Goal: Task Accomplishment & Management: Manage account settings

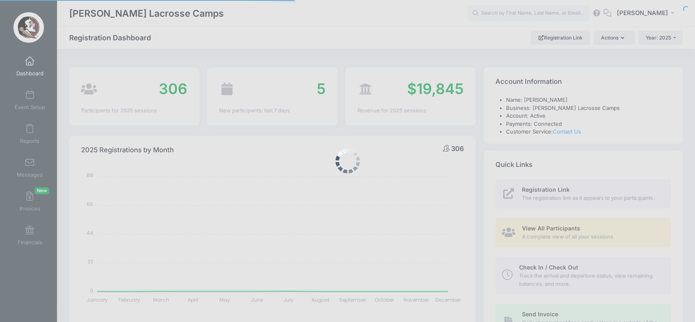
select select
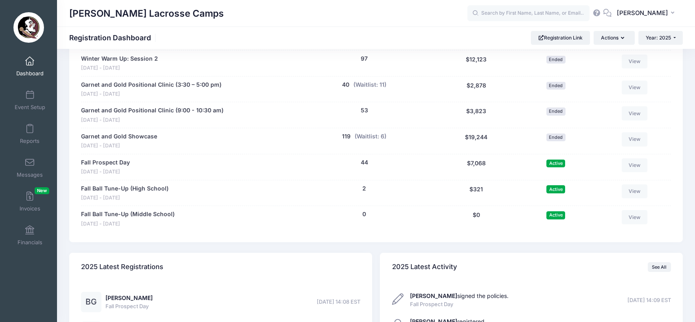
scroll to position [434, 0]
click at [122, 158] on link "Fall Prospect Day" at bounding box center [105, 162] width 49 height 9
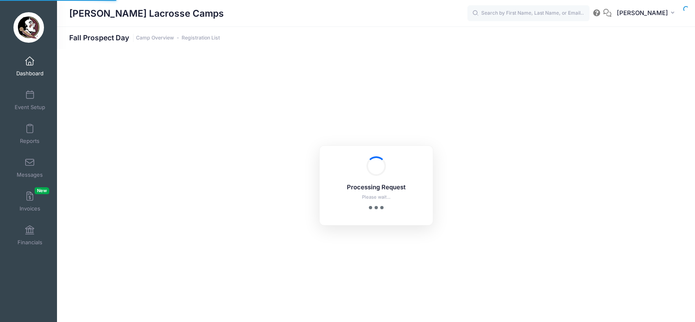
select select "10"
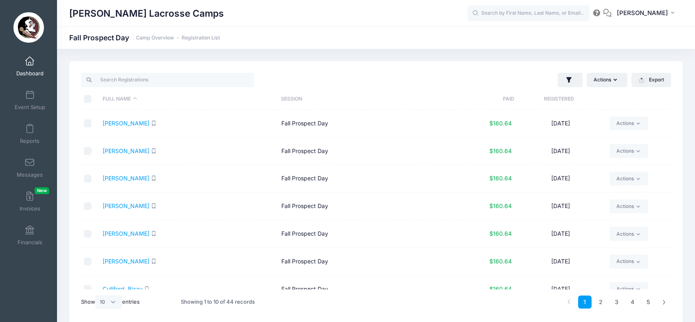
click at [30, 58] on span at bounding box center [30, 61] width 0 height 9
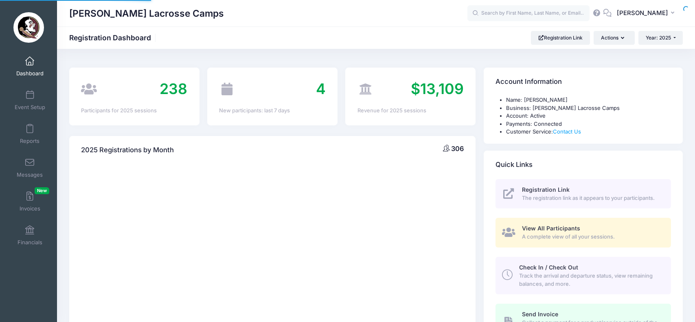
select select
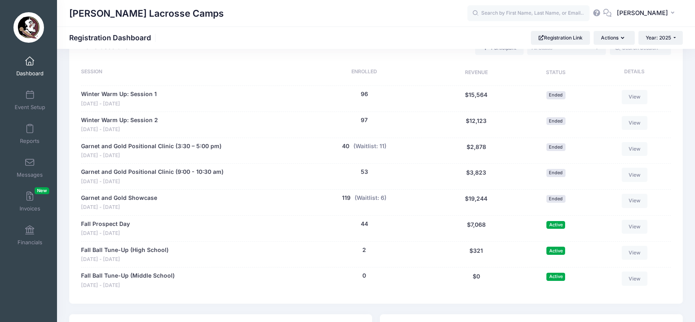
scroll to position [385, 0]
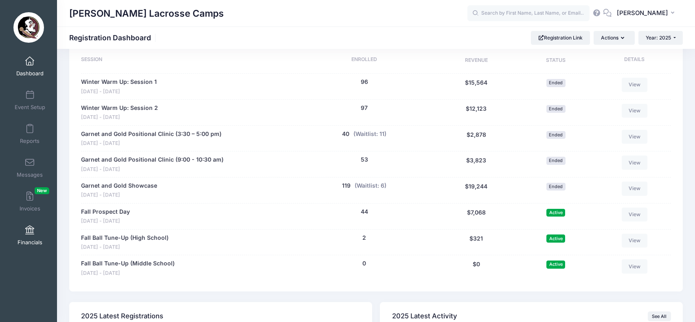
click at [31, 237] on link "Financials" at bounding box center [30, 235] width 39 height 29
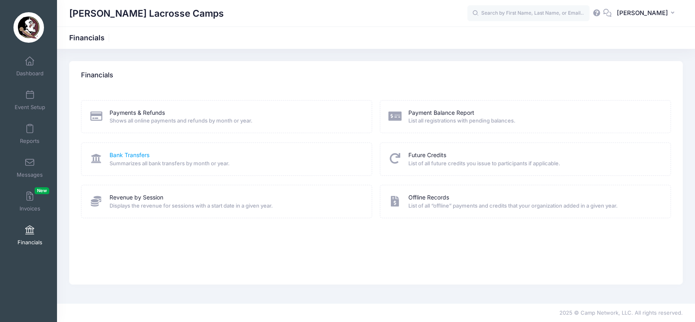
click at [135, 151] on link "Bank Transfers" at bounding box center [130, 155] width 40 height 9
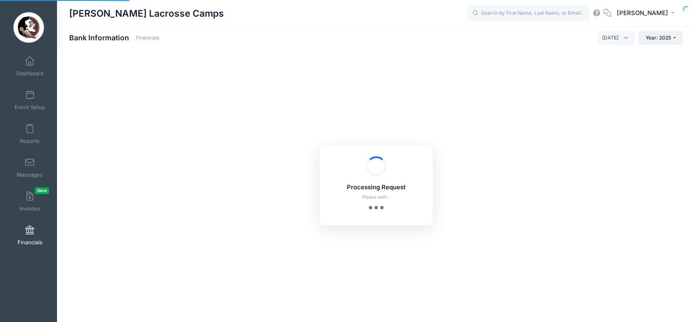
select select "10"
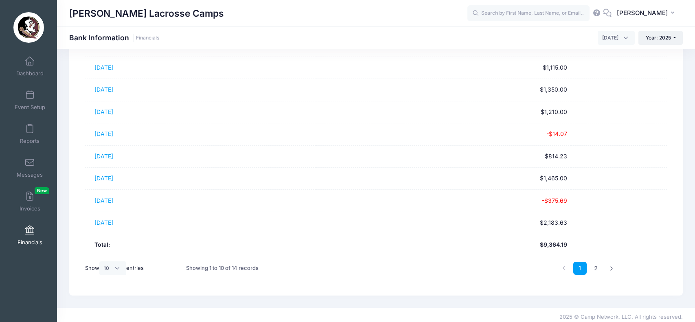
scroll to position [133, 0]
click at [594, 265] on link "2" at bounding box center [595, 268] width 13 height 13
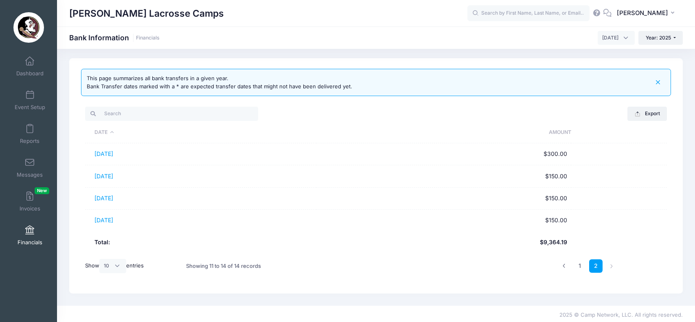
scroll to position [2, 0]
click at [30, 62] on span at bounding box center [30, 61] width 0 height 9
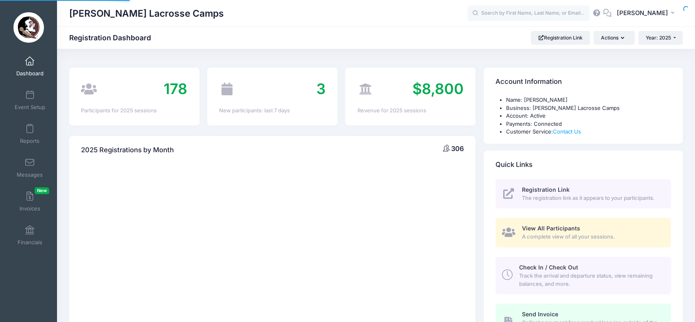
select select
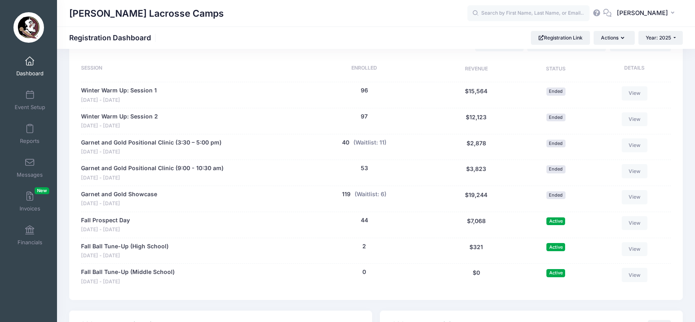
scroll to position [387, 0]
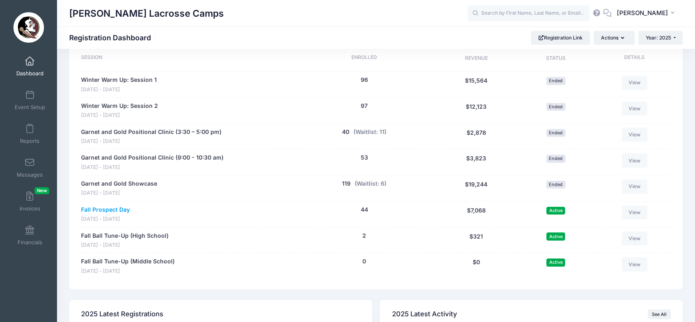
click at [116, 206] on link "Fall Prospect Day" at bounding box center [105, 210] width 49 height 9
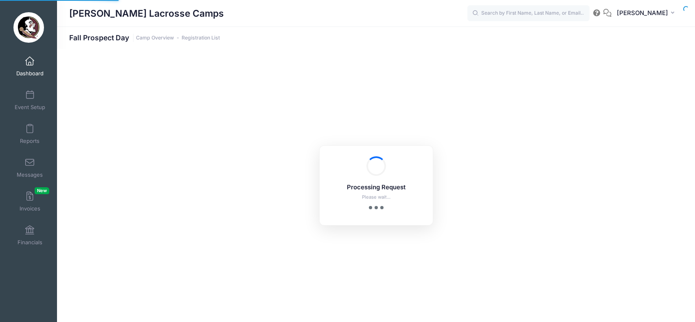
select select "10"
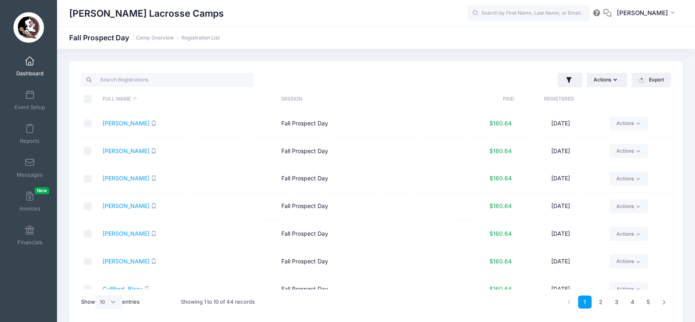
click at [37, 66] on link "Dashboard" at bounding box center [30, 66] width 39 height 29
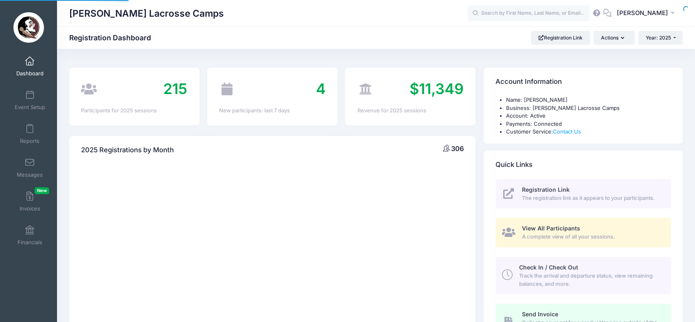
select select
